Goal: Information Seeking & Learning: Compare options

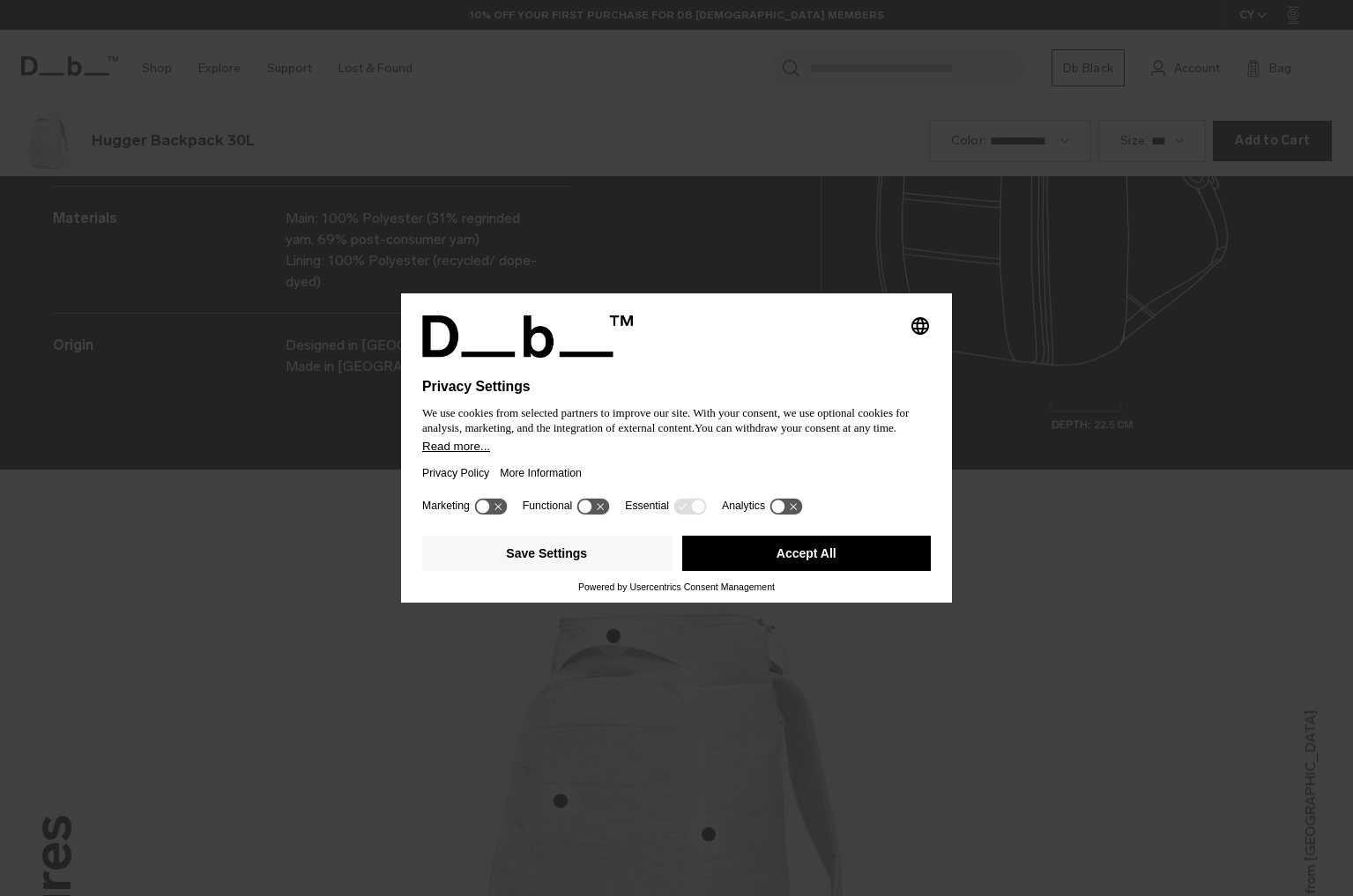
scroll to position [2688, 0]
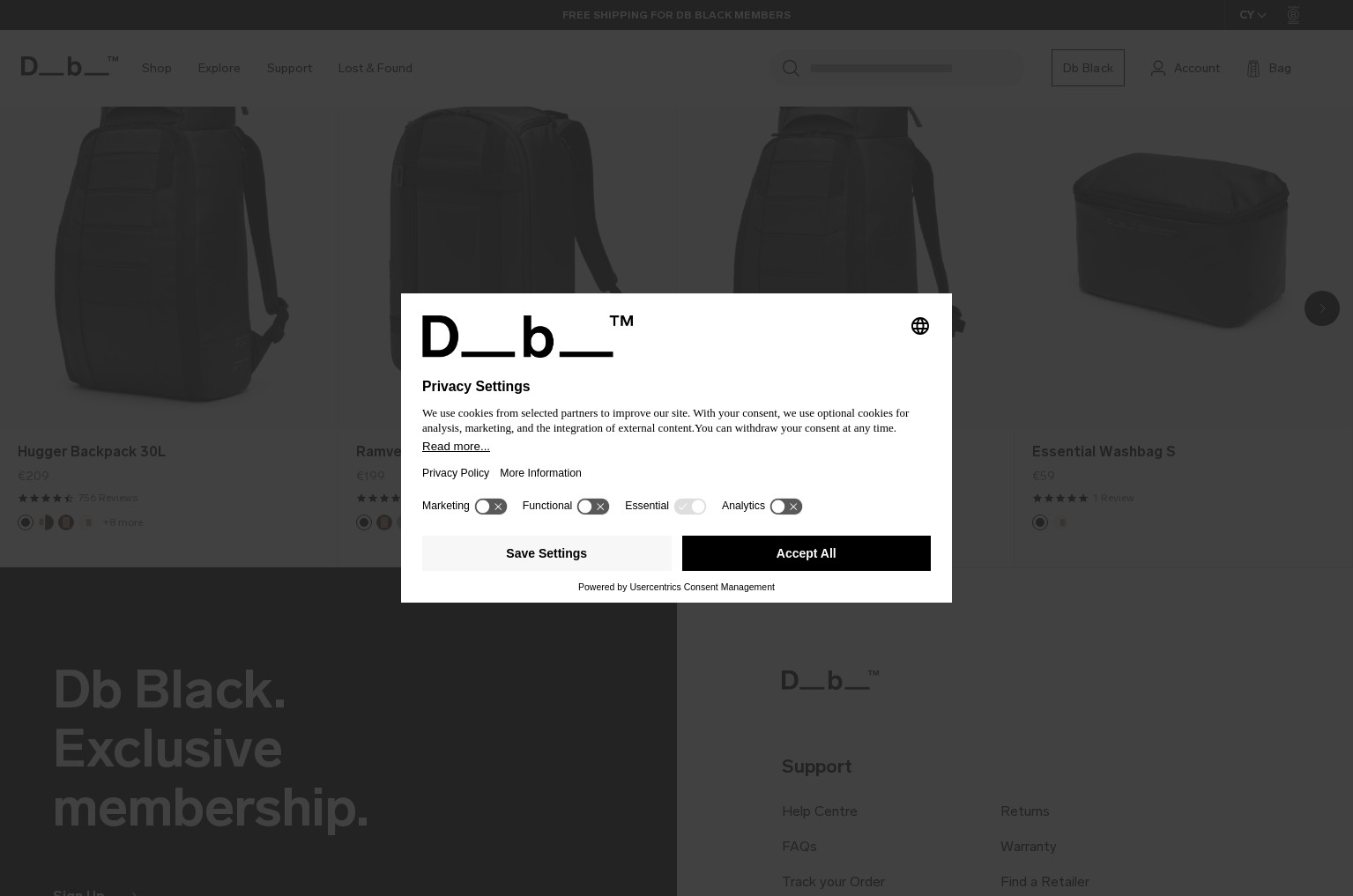
scroll to position [1353, 0]
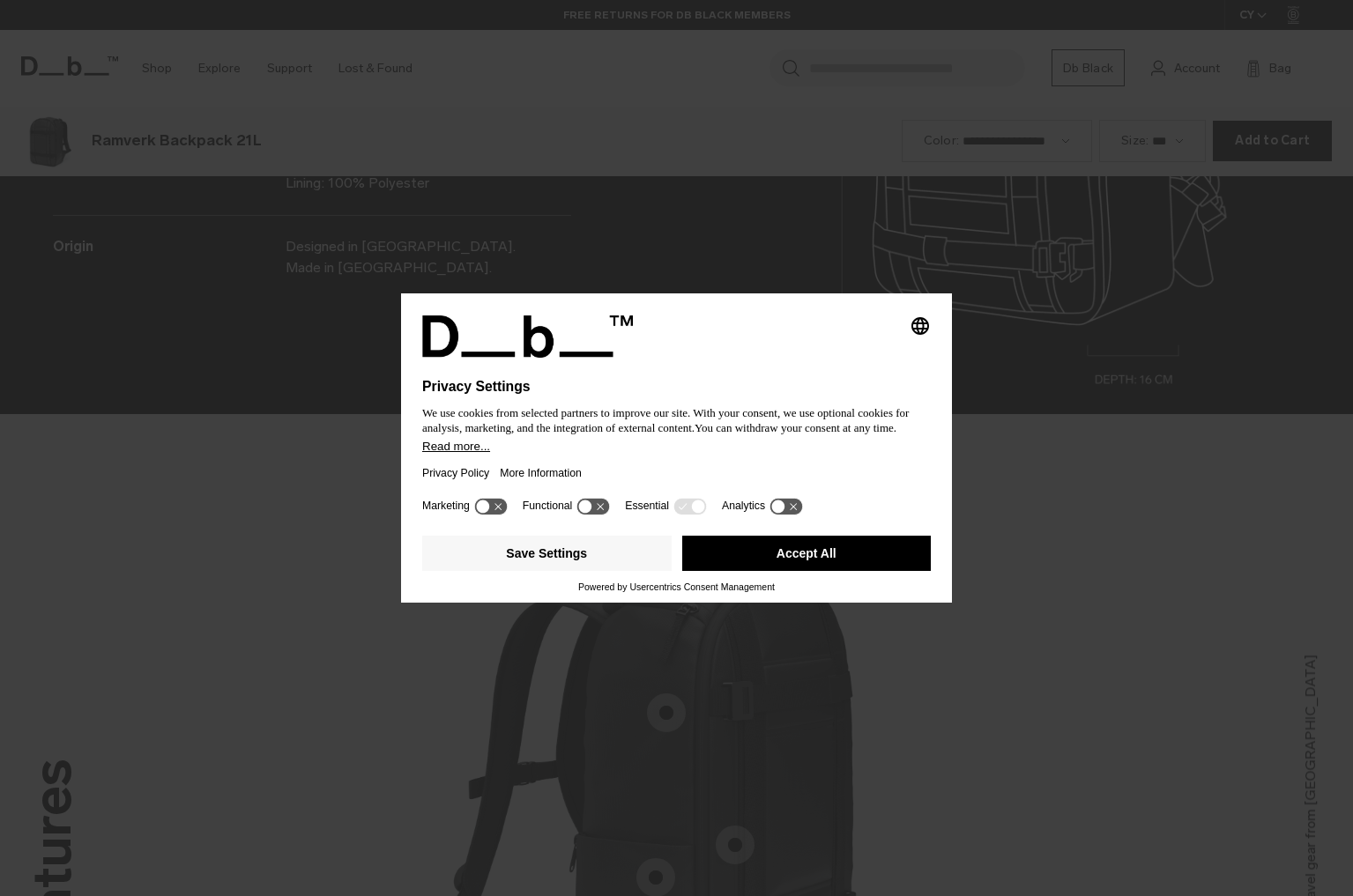
scroll to position [2688, 0]
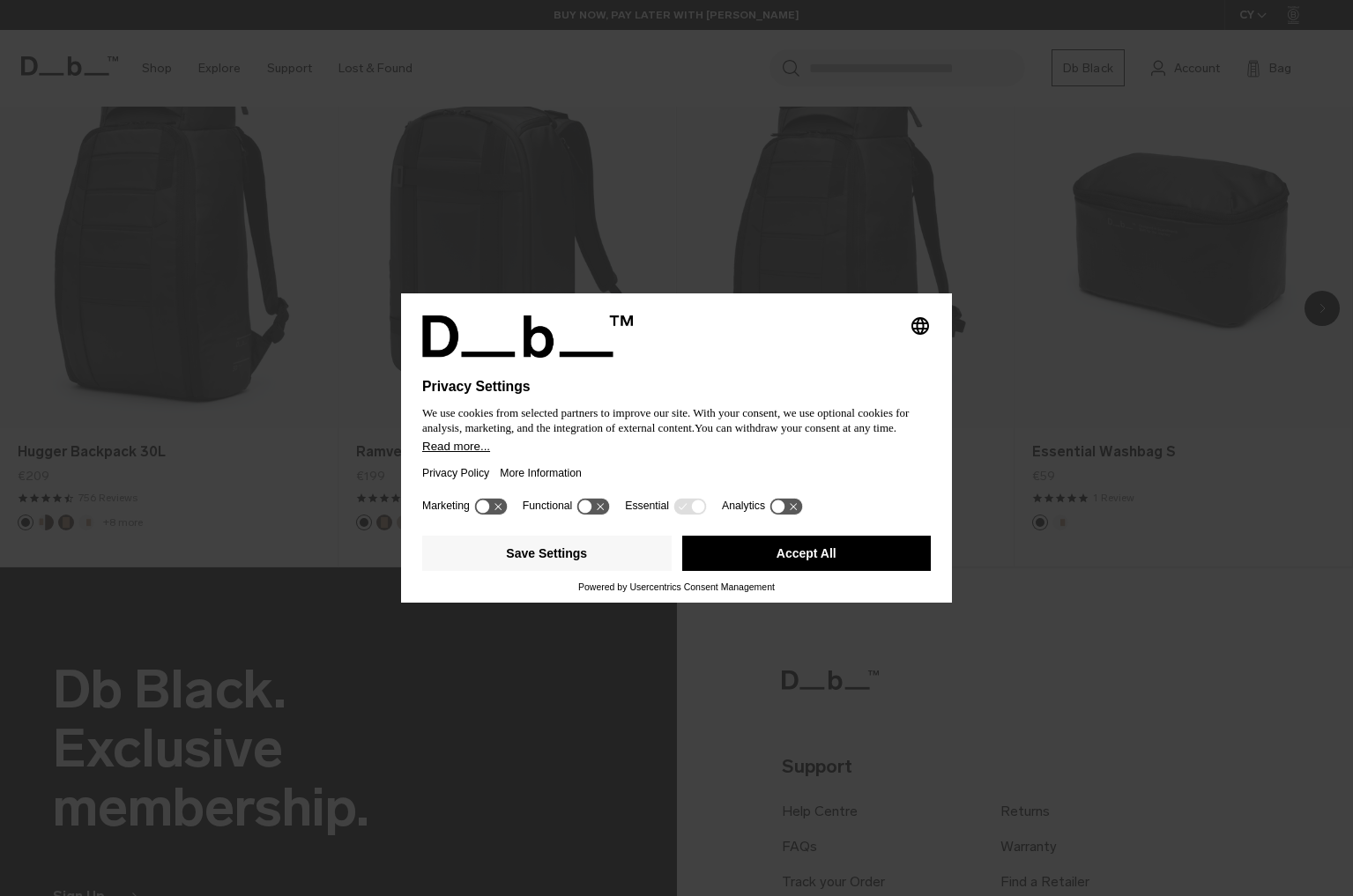
scroll to position [1353, 0]
